Goal: Find specific page/section: Find specific page/section

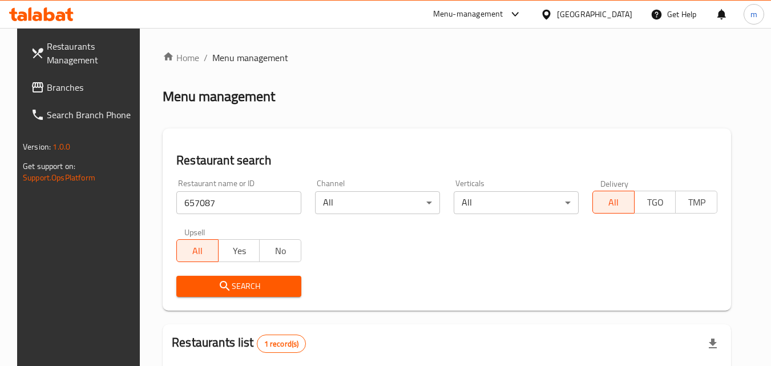
scroll to position [134, 0]
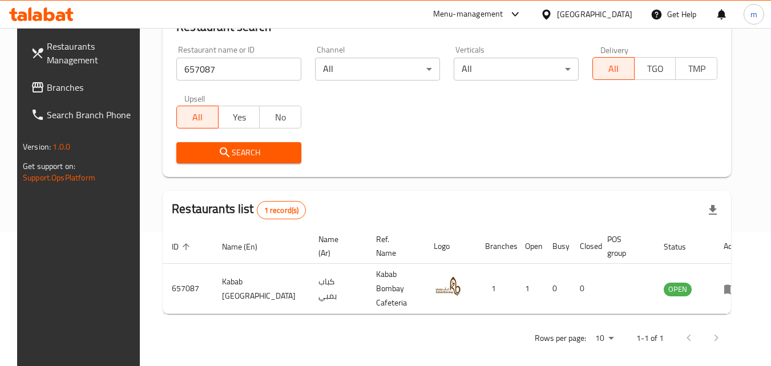
click at [70, 88] on span "Branches" at bounding box center [92, 87] width 90 height 14
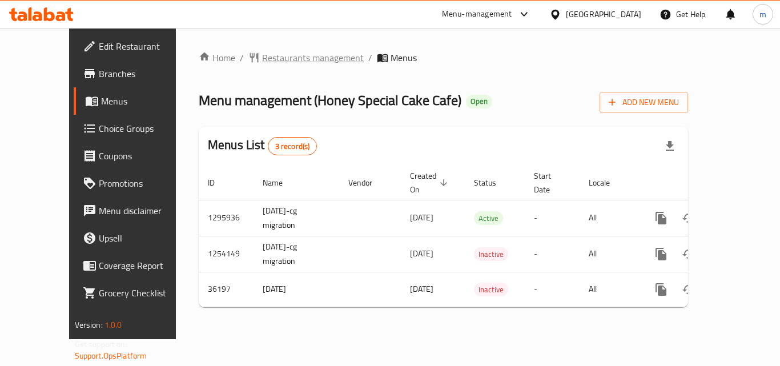
click at [291, 58] on span "Restaurants management" at bounding box center [313, 58] width 102 height 14
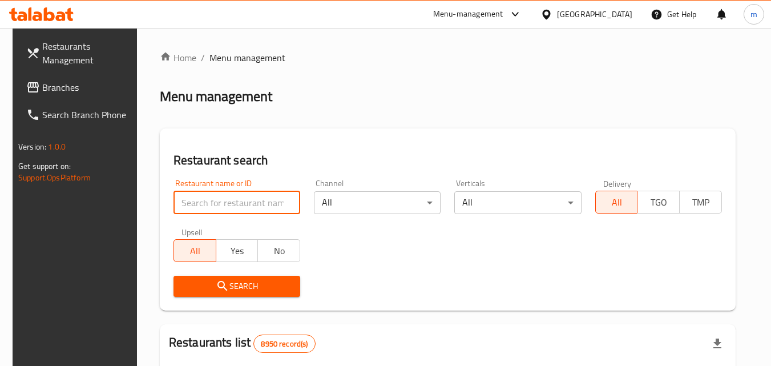
click at [239, 209] on input "search" at bounding box center [236, 202] width 127 height 23
paste input "18686"
type input "18686"
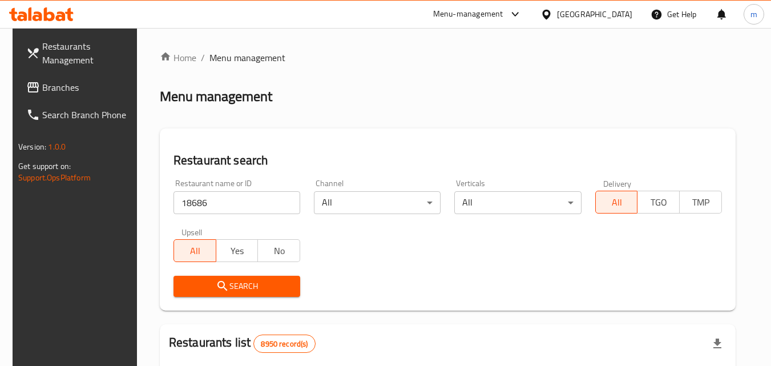
click at [225, 277] on button "Search" at bounding box center [236, 286] width 127 height 21
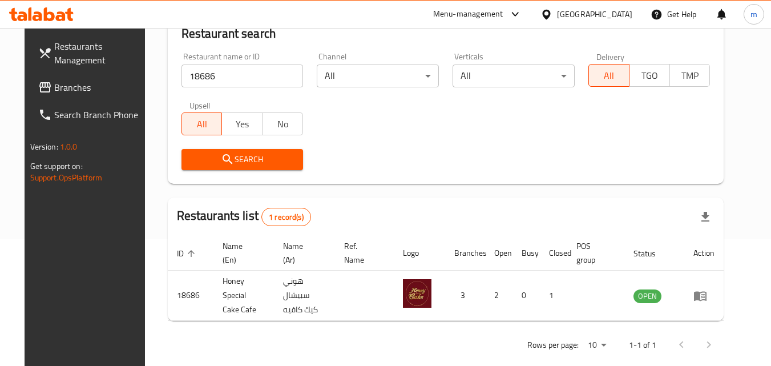
scroll to position [134, 0]
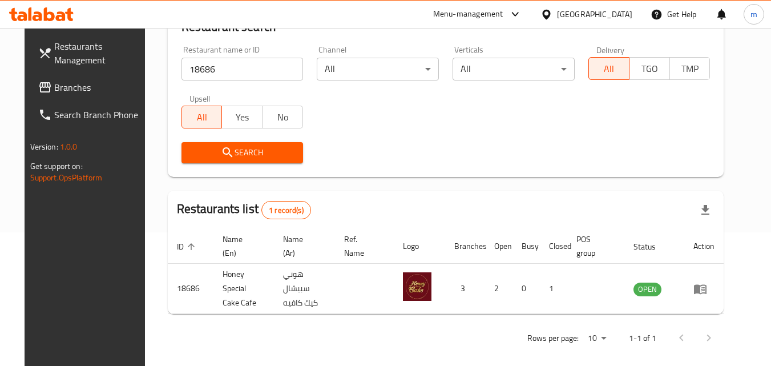
click at [552, 13] on icon at bounding box center [546, 15] width 12 height 12
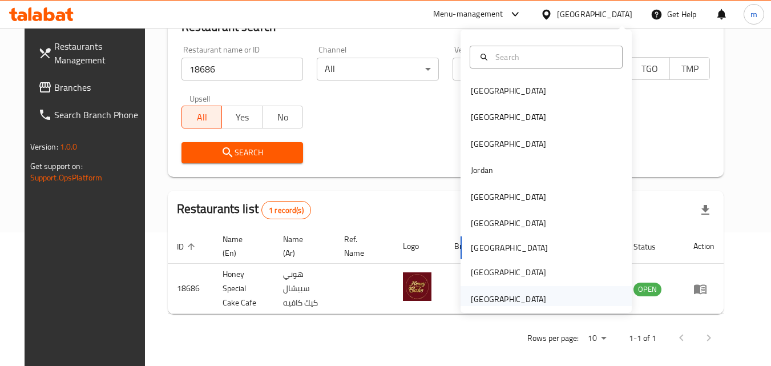
click at [482, 298] on div "[GEOGRAPHIC_DATA]" at bounding box center [508, 299] width 75 height 13
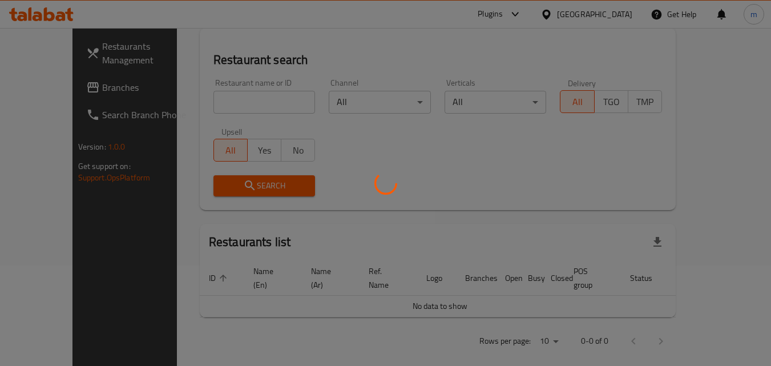
scroll to position [134, 0]
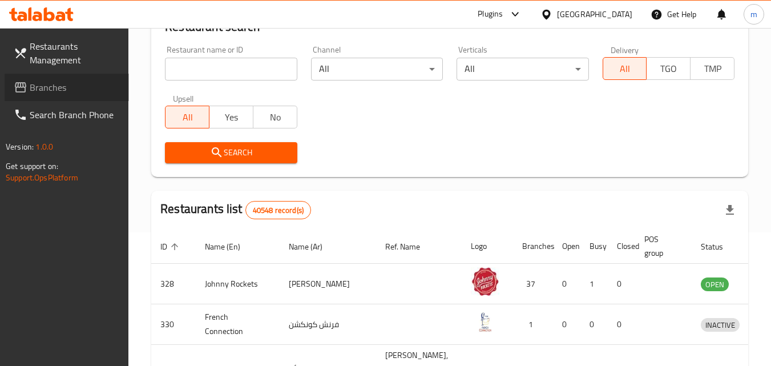
click at [37, 97] on link "Branches" at bounding box center [67, 87] width 124 height 27
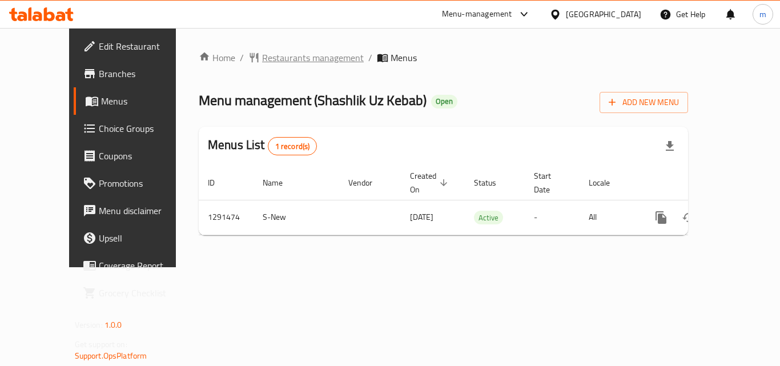
click at [274, 59] on span "Restaurants management" at bounding box center [313, 58] width 102 height 14
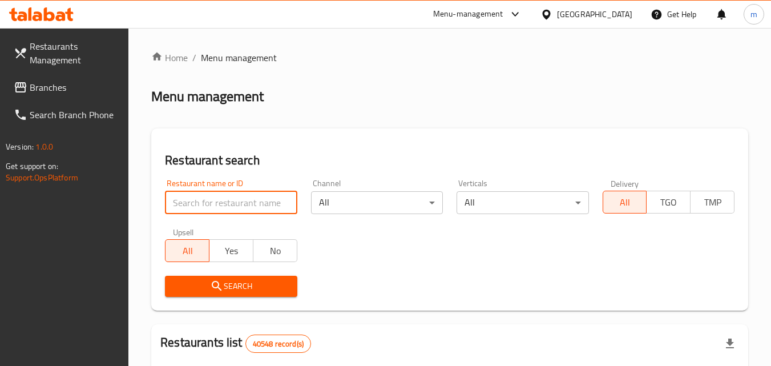
click at [235, 201] on input "search" at bounding box center [231, 202] width 132 height 23
paste input "698737"
type input "698737"
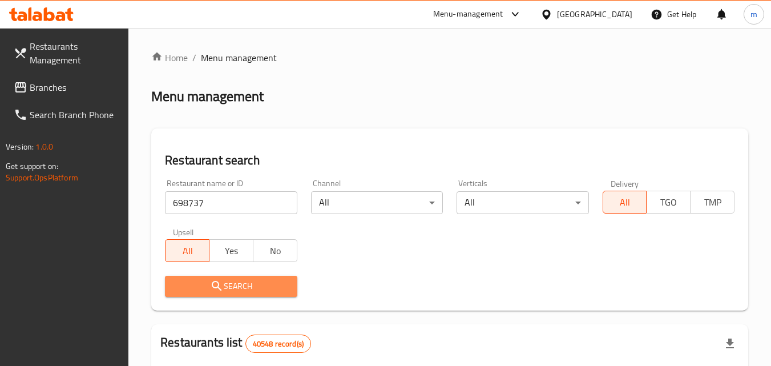
click at [253, 281] on span "Search" at bounding box center [231, 286] width 114 height 14
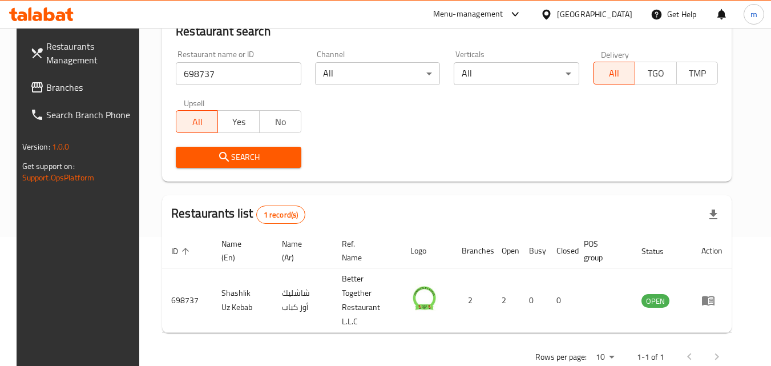
scroll to position [134, 0]
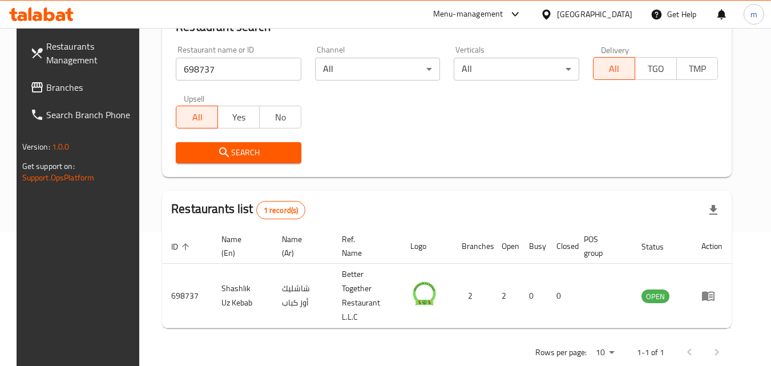
click at [548, 11] on icon at bounding box center [546, 15] width 12 height 12
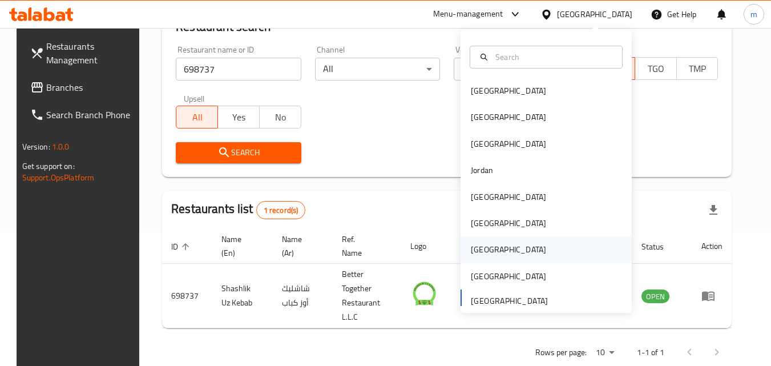
click at [462, 249] on div "[GEOGRAPHIC_DATA]" at bounding box center [509, 249] width 94 height 26
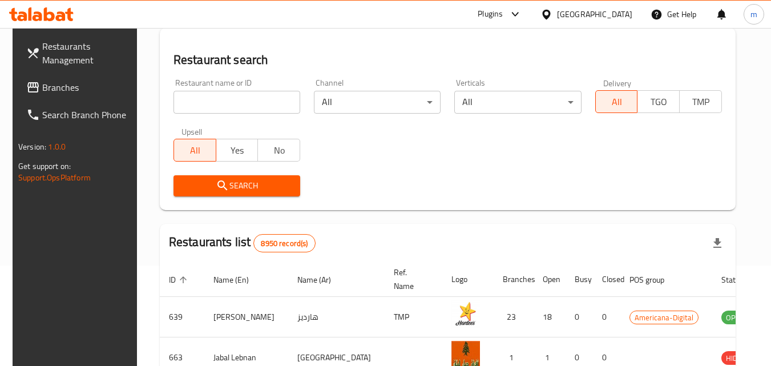
scroll to position [134, 0]
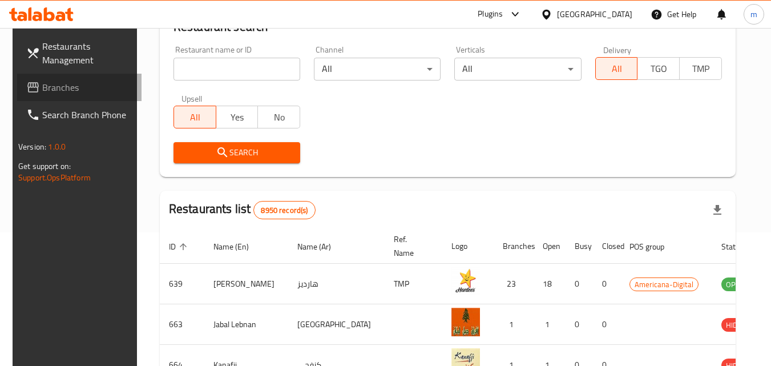
click at [42, 90] on span "Branches" at bounding box center [87, 87] width 90 height 14
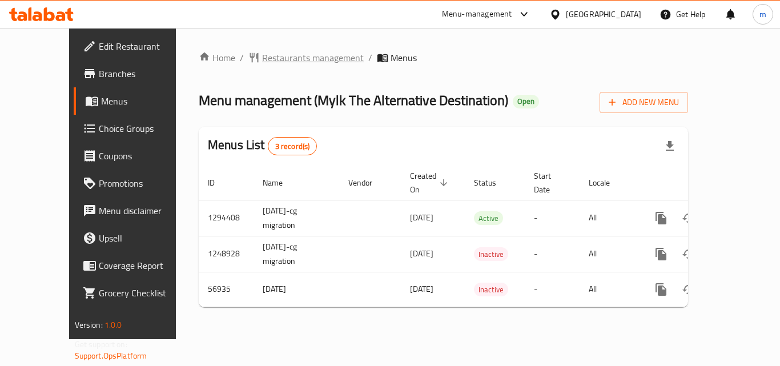
click at [262, 56] on span "Restaurants management" at bounding box center [313, 58] width 102 height 14
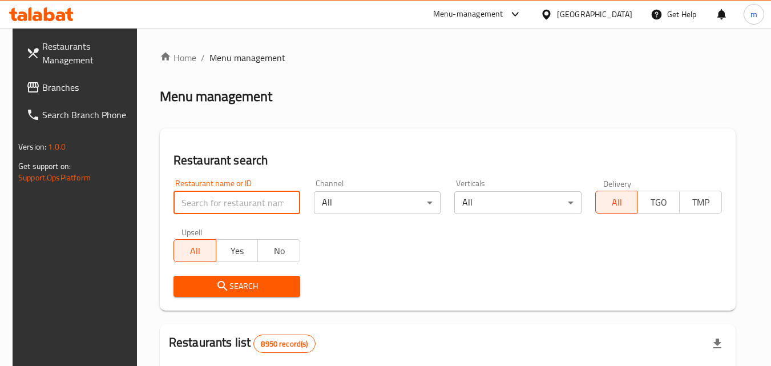
click at [196, 205] on input "search" at bounding box center [236, 202] width 127 height 23
paste input "27791"
type input "27791"
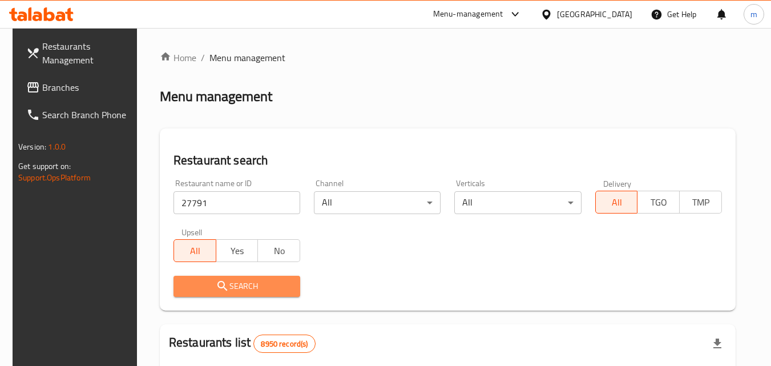
click at [216, 290] on icon "submit" at bounding box center [223, 286] width 14 height 14
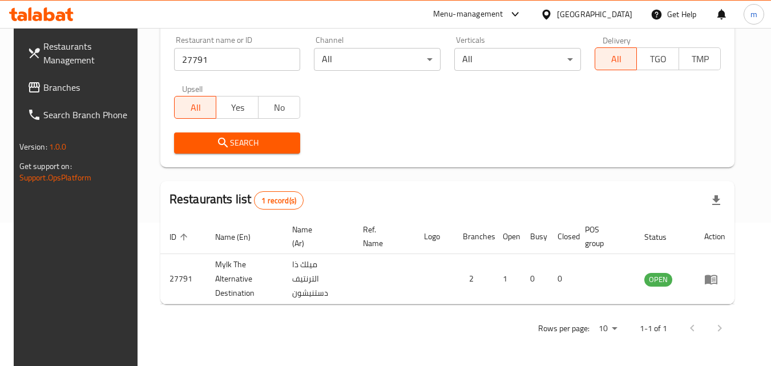
scroll to position [143, 0]
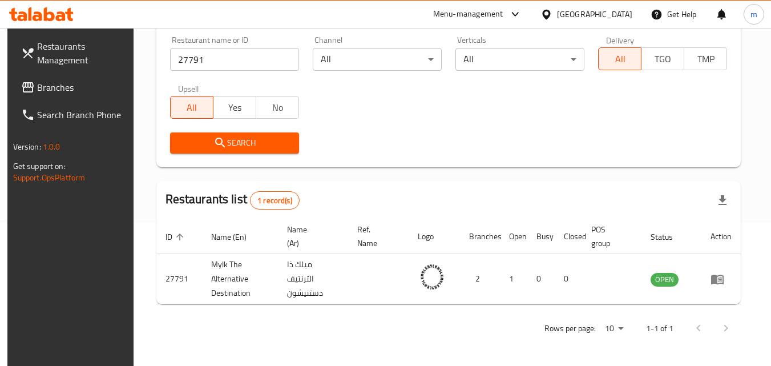
click at [552, 13] on icon at bounding box center [546, 15] width 12 height 12
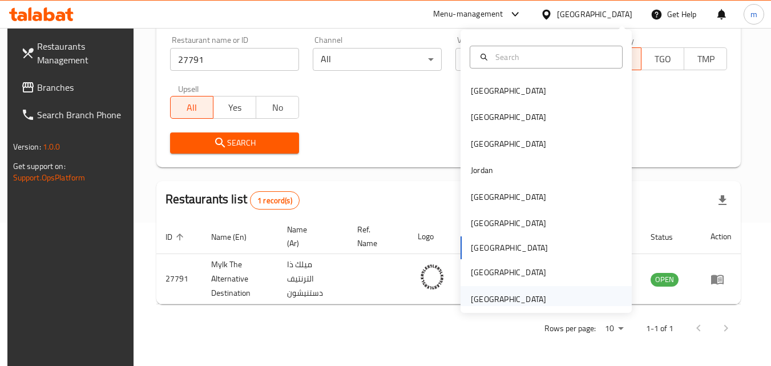
click at [499, 298] on div "[GEOGRAPHIC_DATA]" at bounding box center [508, 299] width 75 height 13
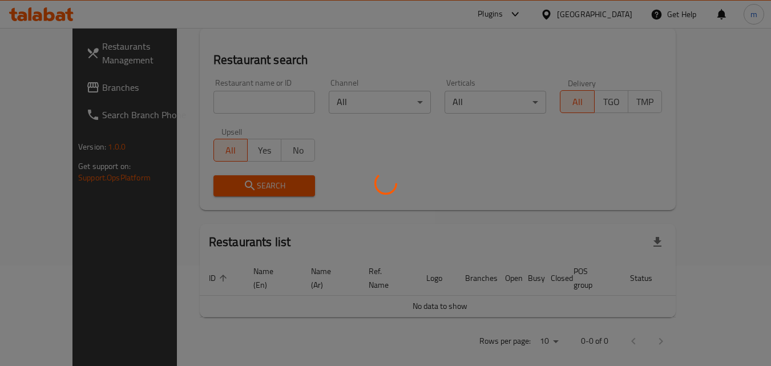
scroll to position [143, 0]
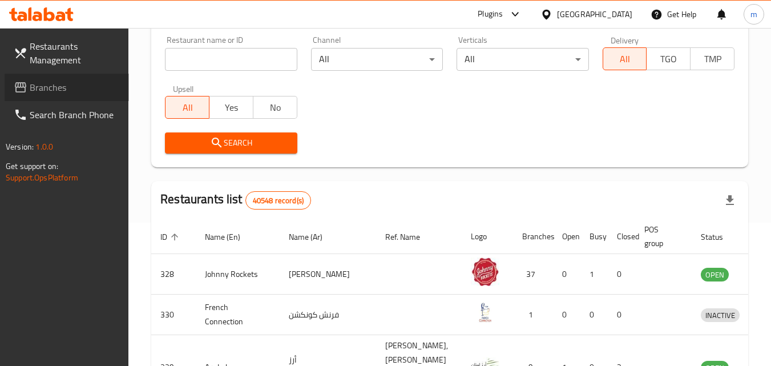
click at [46, 92] on span "Branches" at bounding box center [75, 87] width 90 height 14
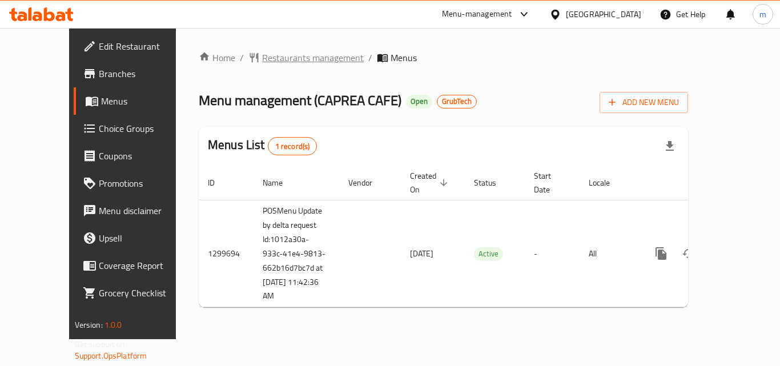
click at [277, 55] on span "Restaurants management" at bounding box center [313, 58] width 102 height 14
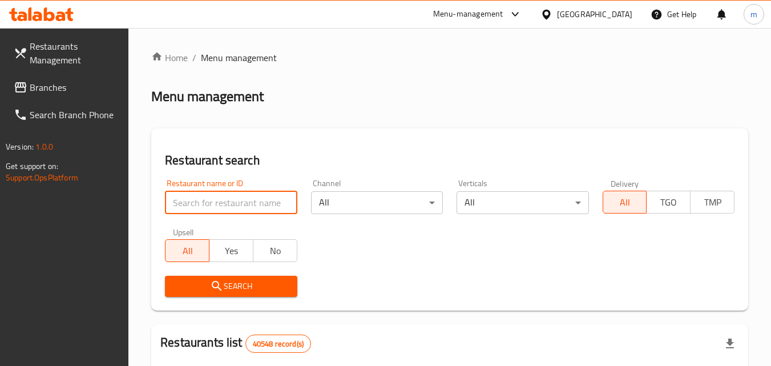
click at [250, 200] on input "search" at bounding box center [231, 202] width 132 height 23
paste input "701431"
type input "701431"
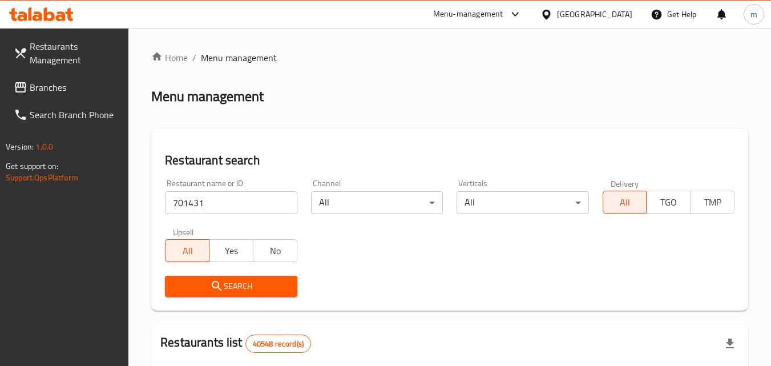
click at [252, 285] on span "Search" at bounding box center [231, 286] width 114 height 14
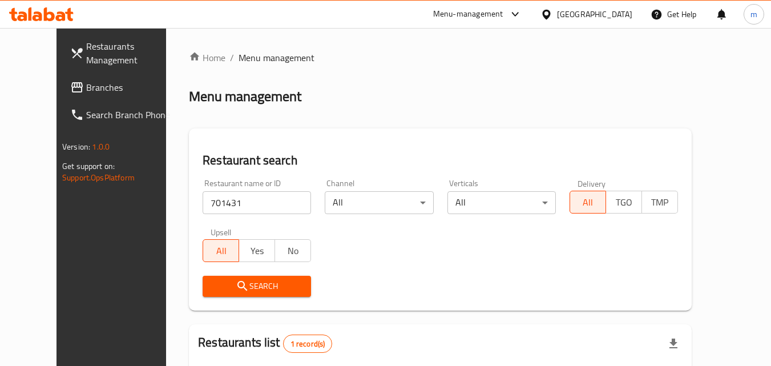
click at [590, 20] on div "[GEOGRAPHIC_DATA]" at bounding box center [594, 14] width 75 height 13
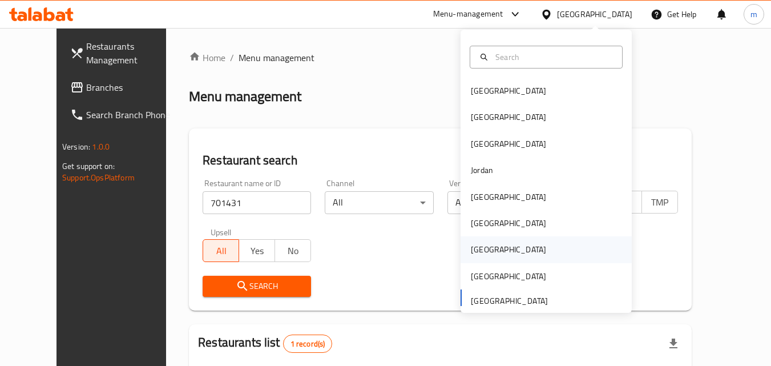
click at [472, 254] on div "[GEOGRAPHIC_DATA]" at bounding box center [508, 249] width 75 height 13
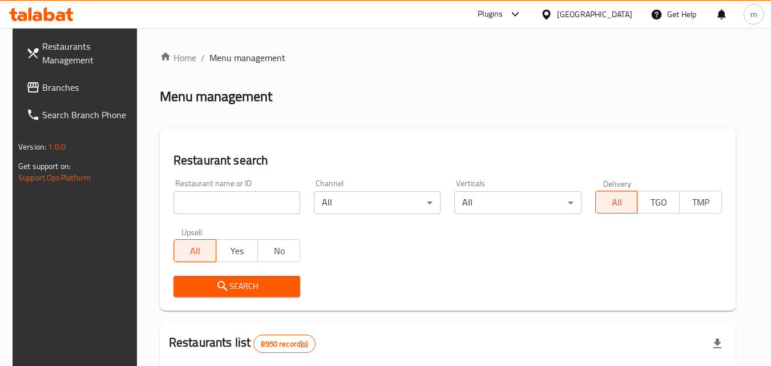
click at [60, 88] on span "Branches" at bounding box center [87, 87] width 90 height 14
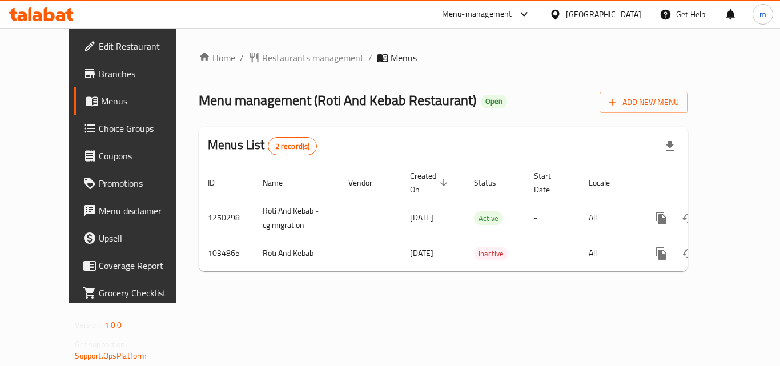
click at [285, 62] on span "Restaurants management" at bounding box center [313, 58] width 102 height 14
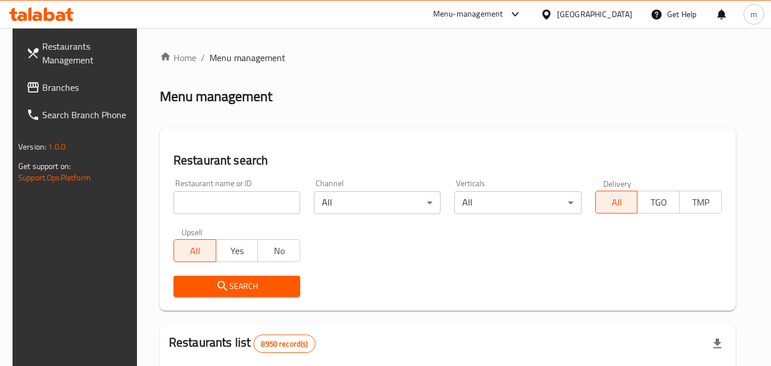
click at [244, 203] on input "search" at bounding box center [236, 202] width 127 height 23
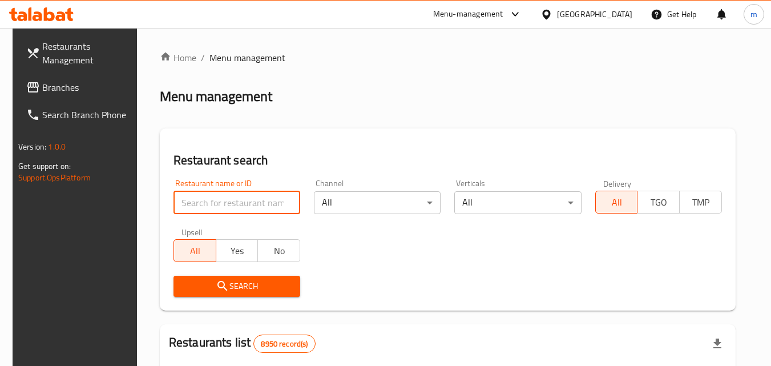
paste input "661593"
type input "661593"
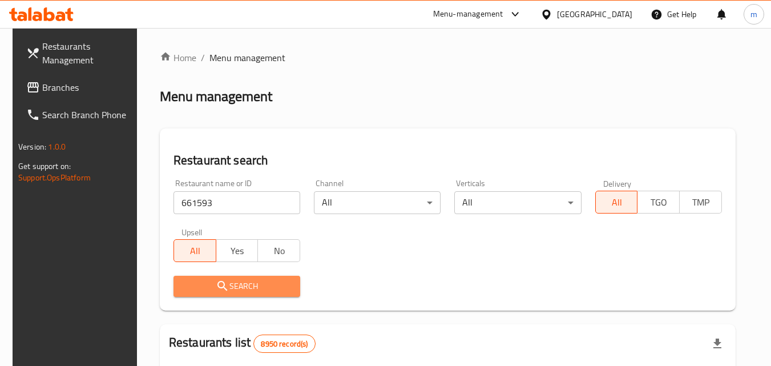
click at [241, 287] on span "Search" at bounding box center [237, 286] width 108 height 14
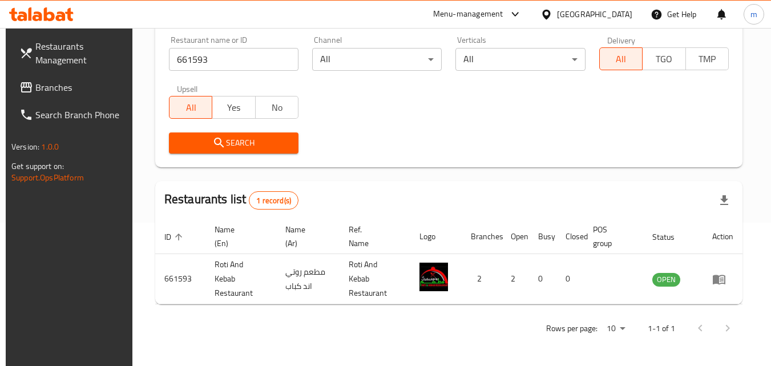
scroll to position [120, 0]
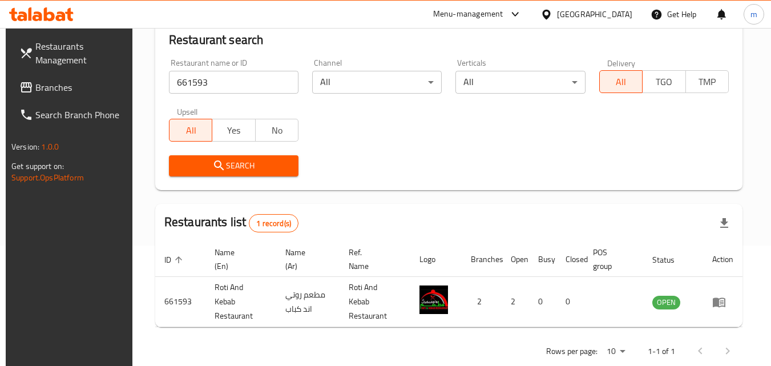
click at [550, 11] on icon at bounding box center [546, 14] width 8 height 10
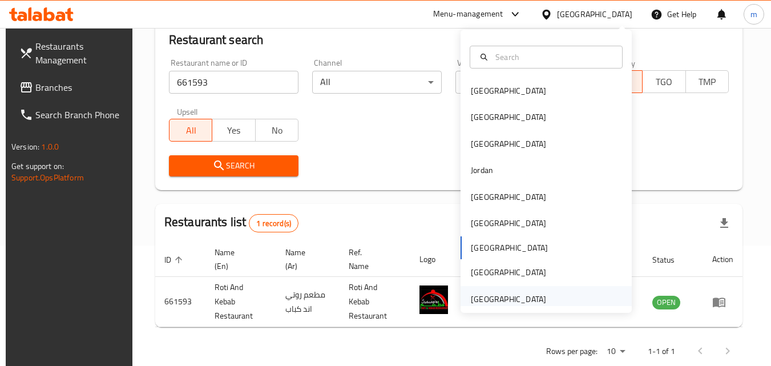
click at [516, 297] on div "[GEOGRAPHIC_DATA]" at bounding box center [508, 299] width 75 height 13
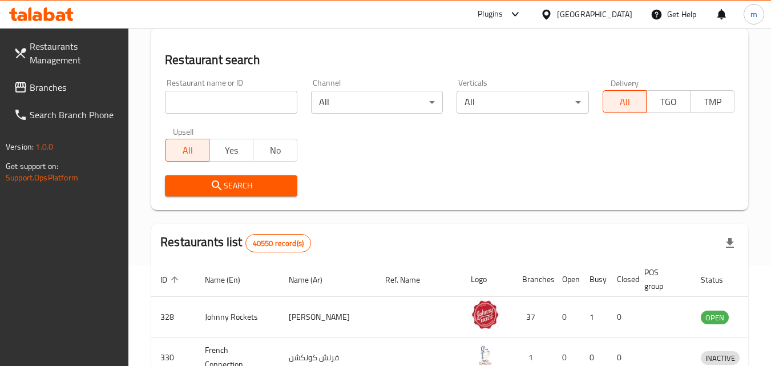
scroll to position [120, 0]
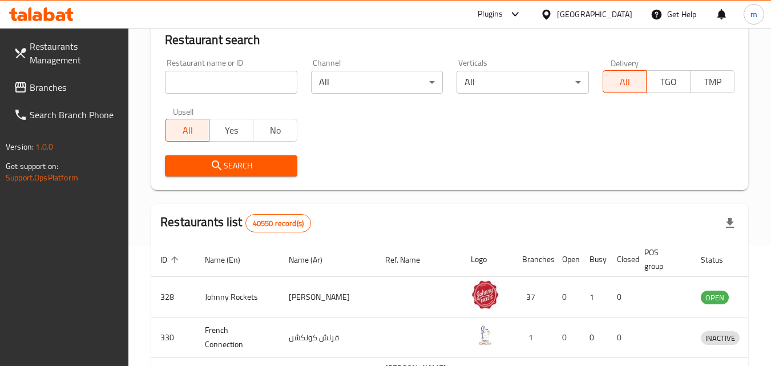
click at [52, 85] on span "Branches" at bounding box center [75, 87] width 90 height 14
